Goal: Check status: Check status

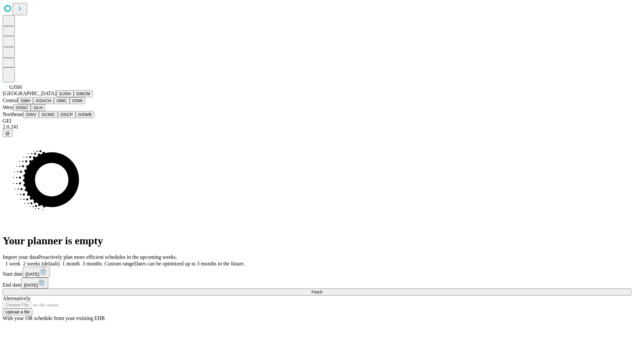
click at [56, 97] on button "GJSH" at bounding box center [64, 93] width 17 height 7
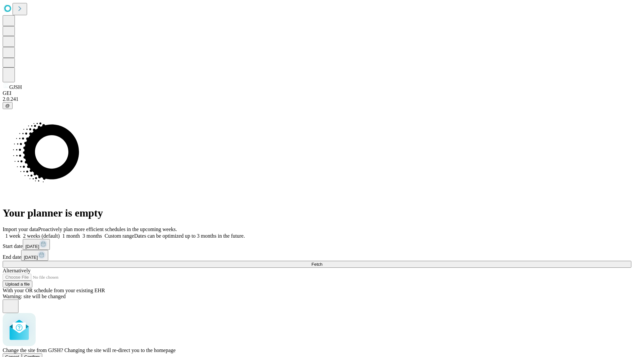
click at [40, 354] on span "Confirm" at bounding box center [32, 356] width 16 height 5
click at [80, 233] on label "1 month" at bounding box center [70, 236] width 20 height 6
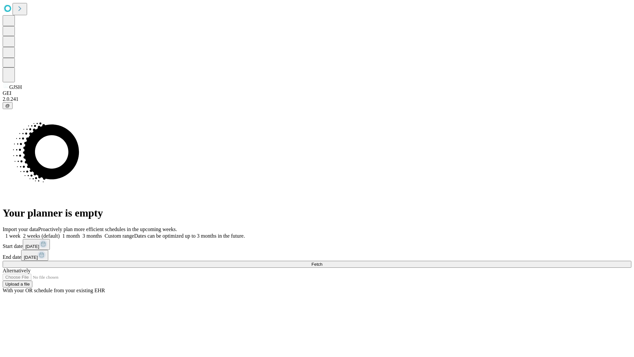
click at [322, 262] on span "Fetch" at bounding box center [317, 264] width 11 height 5
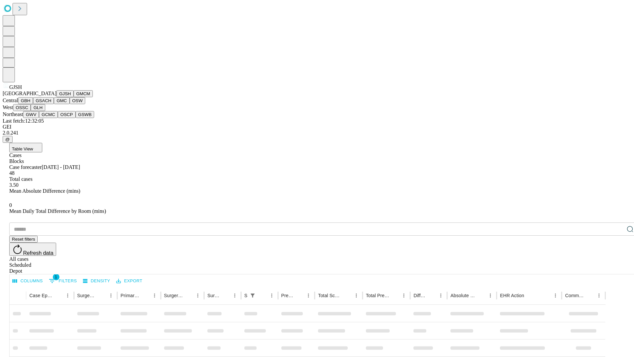
click at [74, 97] on button "GMCM" at bounding box center [83, 93] width 19 height 7
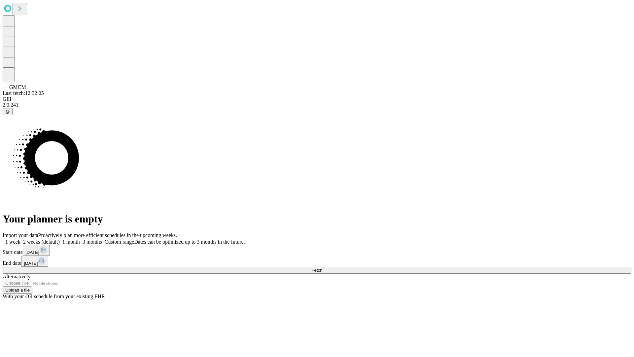
click at [80, 239] on label "1 month" at bounding box center [70, 242] width 20 height 6
click at [322, 268] on span "Fetch" at bounding box center [317, 270] width 11 height 5
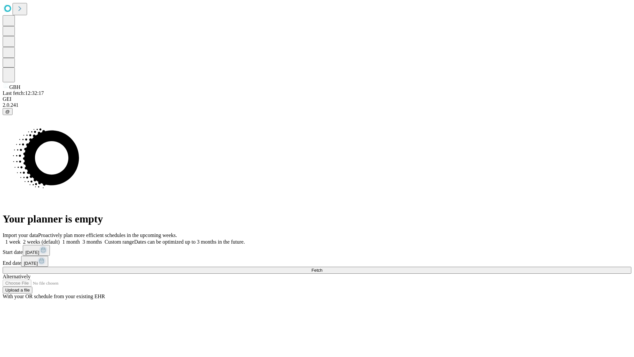
click at [80, 239] on label "1 month" at bounding box center [70, 242] width 20 height 6
click at [322, 268] on span "Fetch" at bounding box center [317, 270] width 11 height 5
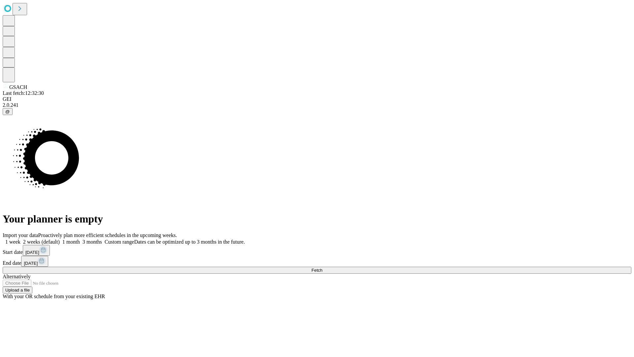
click at [80, 239] on label "1 month" at bounding box center [70, 242] width 20 height 6
click at [322, 268] on span "Fetch" at bounding box center [317, 270] width 11 height 5
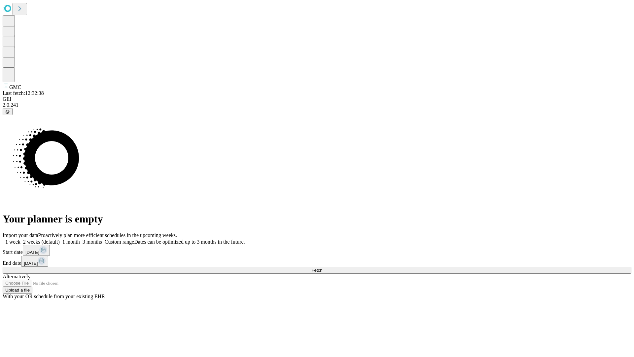
click at [80, 239] on label "1 month" at bounding box center [70, 242] width 20 height 6
click at [322, 268] on span "Fetch" at bounding box center [317, 270] width 11 height 5
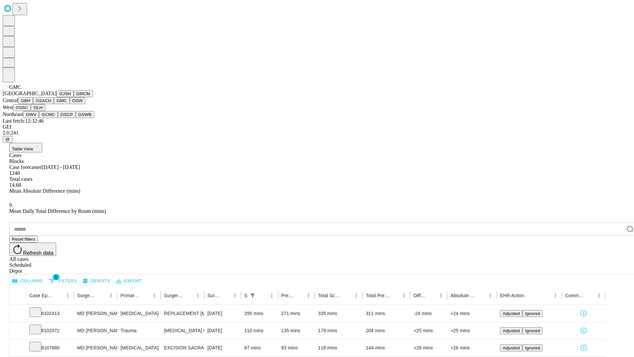
click at [70, 104] on button "OSW" at bounding box center [78, 100] width 16 height 7
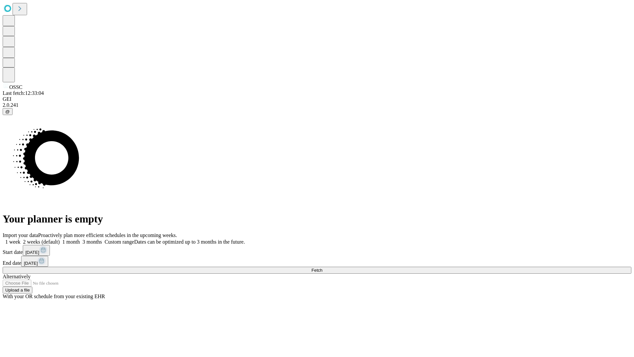
click at [80, 239] on label "1 month" at bounding box center [70, 242] width 20 height 6
click at [322, 268] on span "Fetch" at bounding box center [317, 270] width 11 height 5
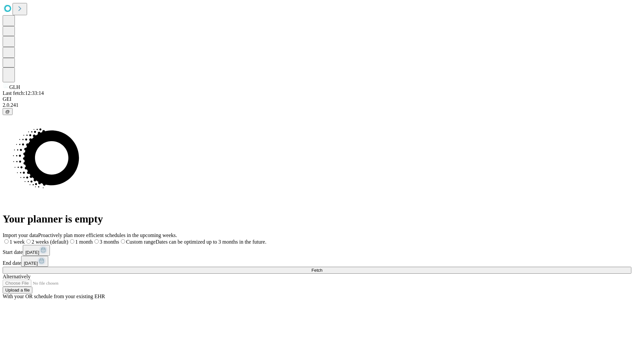
click at [93, 239] on label "1 month" at bounding box center [80, 242] width 24 height 6
click at [322, 268] on span "Fetch" at bounding box center [317, 270] width 11 height 5
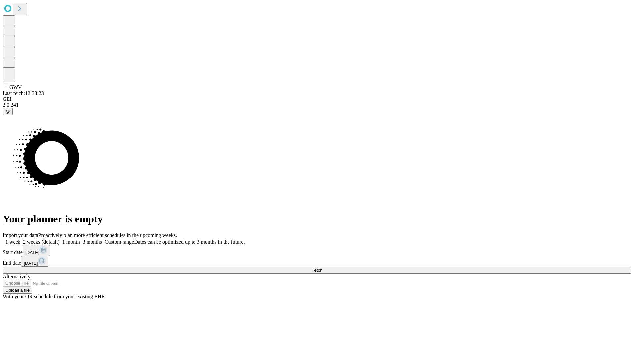
click at [80, 239] on label "1 month" at bounding box center [70, 242] width 20 height 6
click at [322, 268] on span "Fetch" at bounding box center [317, 270] width 11 height 5
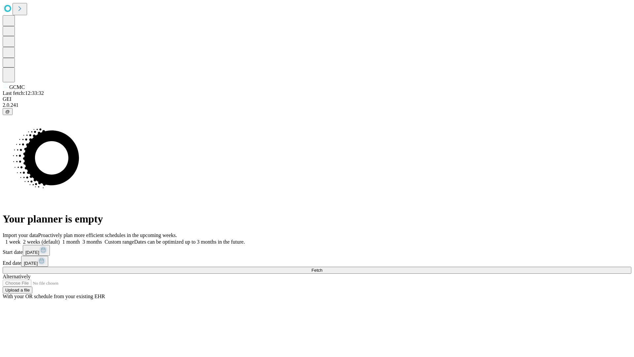
click at [322, 268] on span "Fetch" at bounding box center [317, 270] width 11 height 5
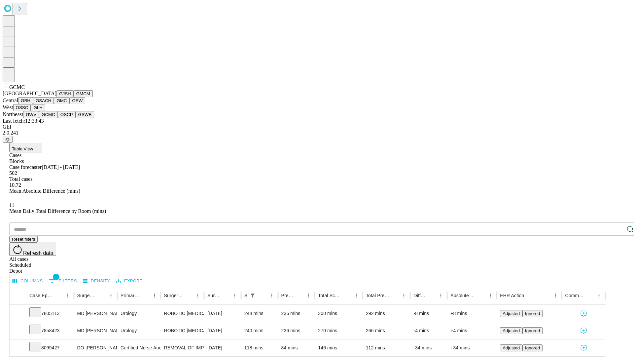
click at [58, 118] on button "OSCP" at bounding box center [67, 114] width 18 height 7
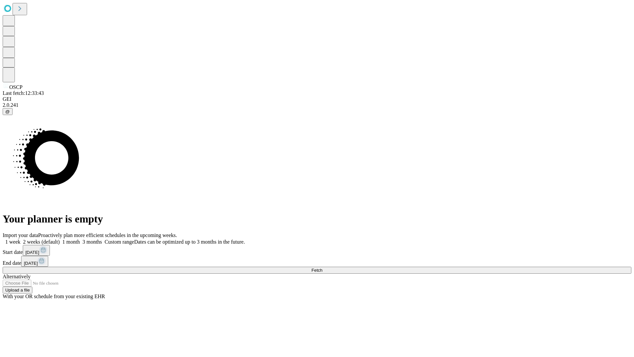
click at [80, 239] on label "1 month" at bounding box center [70, 242] width 20 height 6
click at [322, 268] on span "Fetch" at bounding box center [317, 270] width 11 height 5
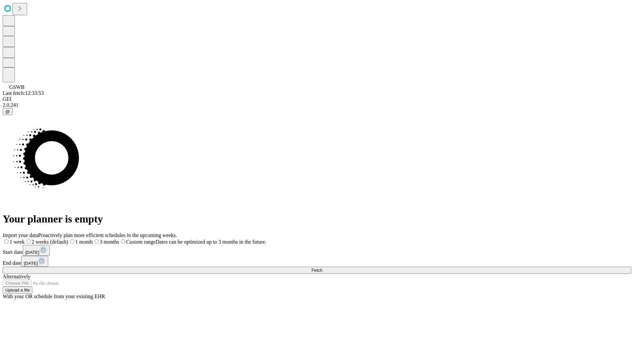
click at [93, 239] on label "1 month" at bounding box center [80, 242] width 24 height 6
click at [322, 268] on span "Fetch" at bounding box center [317, 270] width 11 height 5
